Goal: Task Accomplishment & Management: Complete application form

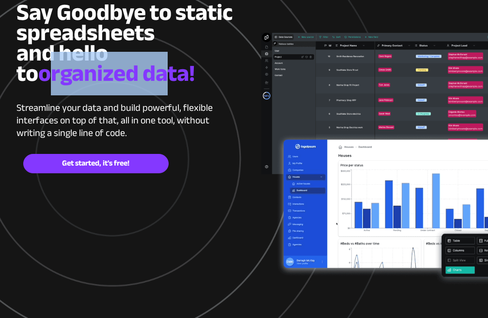
drag, startPoint x: 27, startPoint y: 53, endPoint x: 146, endPoint y: 55, distance: 119.7
click at [146, 55] on span "organized data!" at bounding box center [116, 74] width 157 height 44
click at [38, 80] on span "organized data!" at bounding box center [116, 74] width 157 height 44
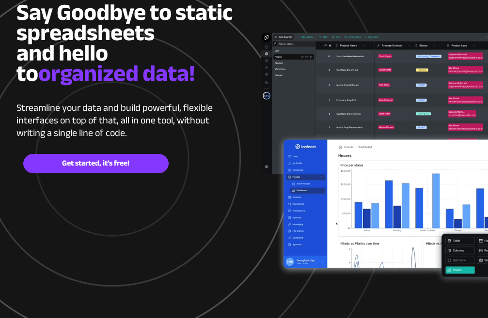
click at [195, 78] on span at bounding box center [197, 74] width 4 height 44
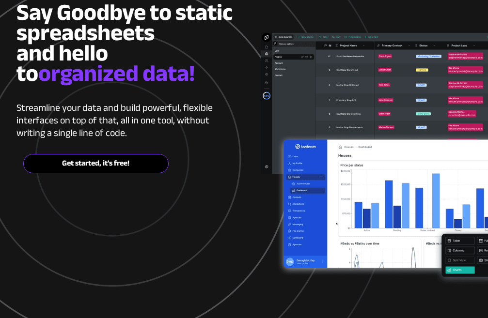
click at [110, 163] on span "Get started, it's free!" at bounding box center [96, 163] width 144 height 9
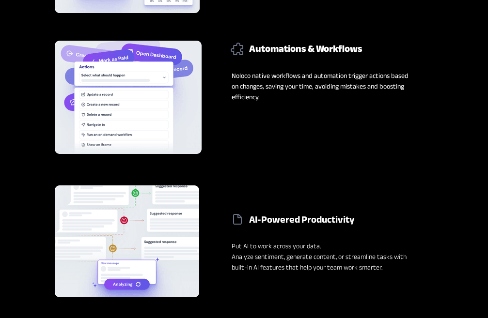
scroll to position [1309, 0]
